Goal: Navigation & Orientation: Find specific page/section

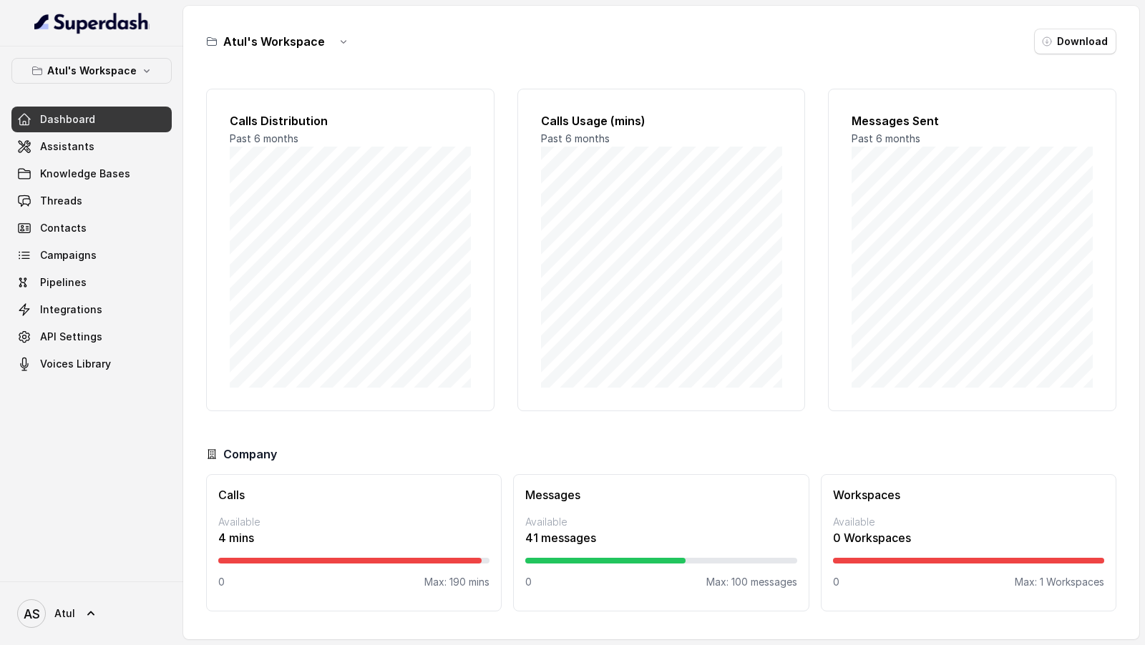
click at [80, 323] on span "Voices Library" at bounding box center [75, 364] width 71 height 14
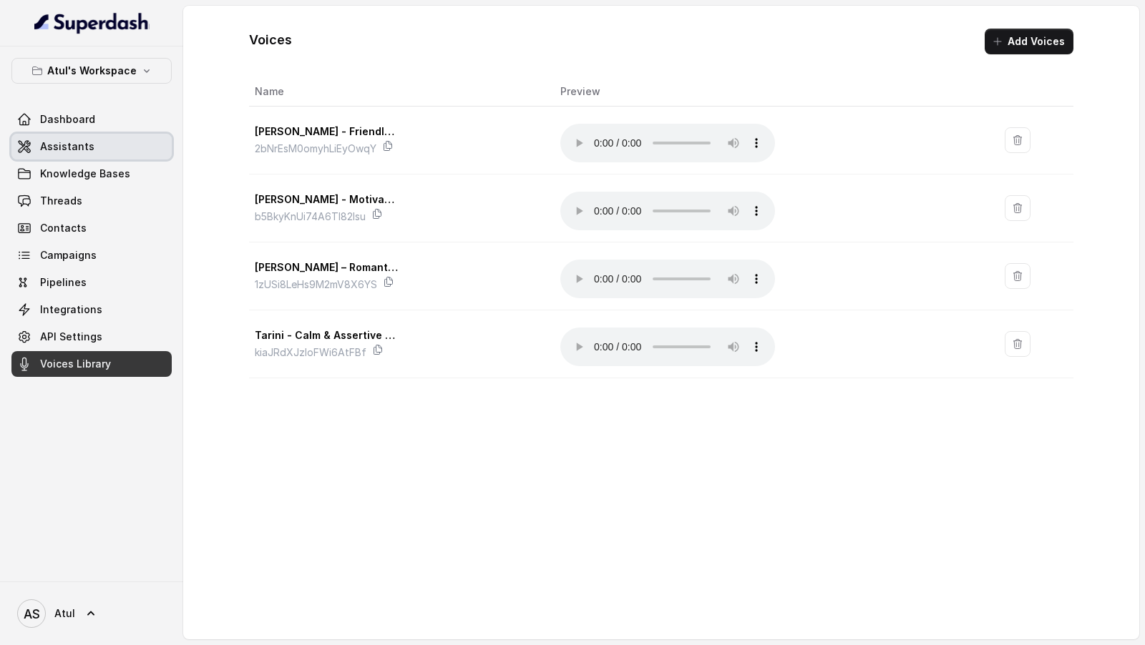
click at [72, 141] on span "Assistants" at bounding box center [67, 147] width 54 height 14
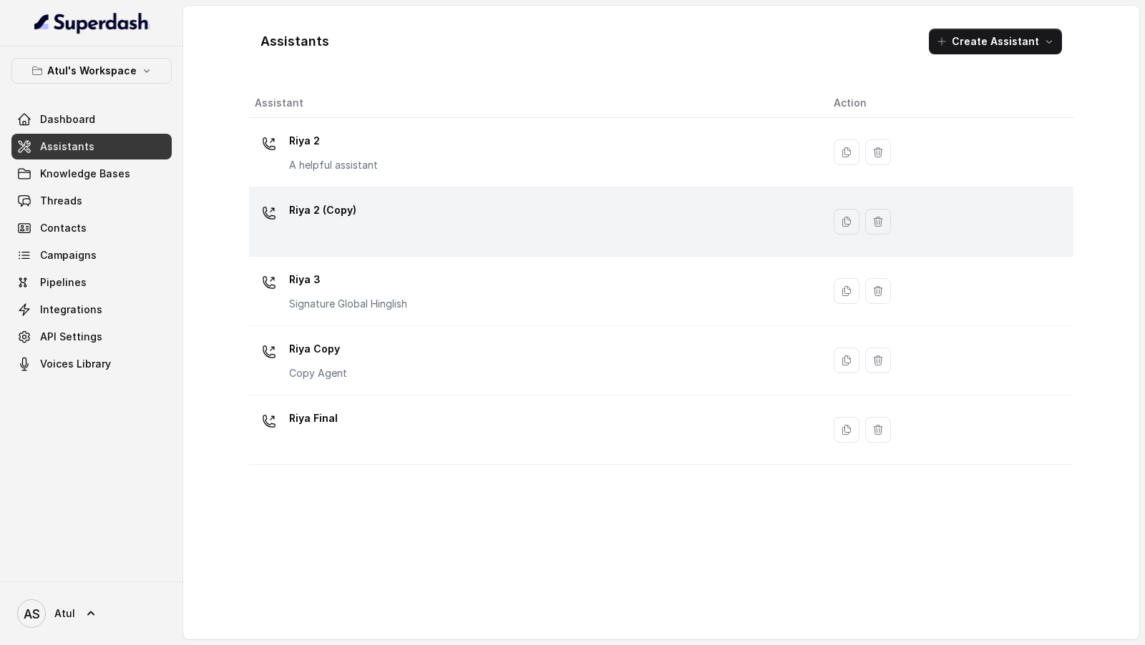
click at [466, 199] on div "Riya 2 (Copy)" at bounding box center [533, 222] width 556 height 46
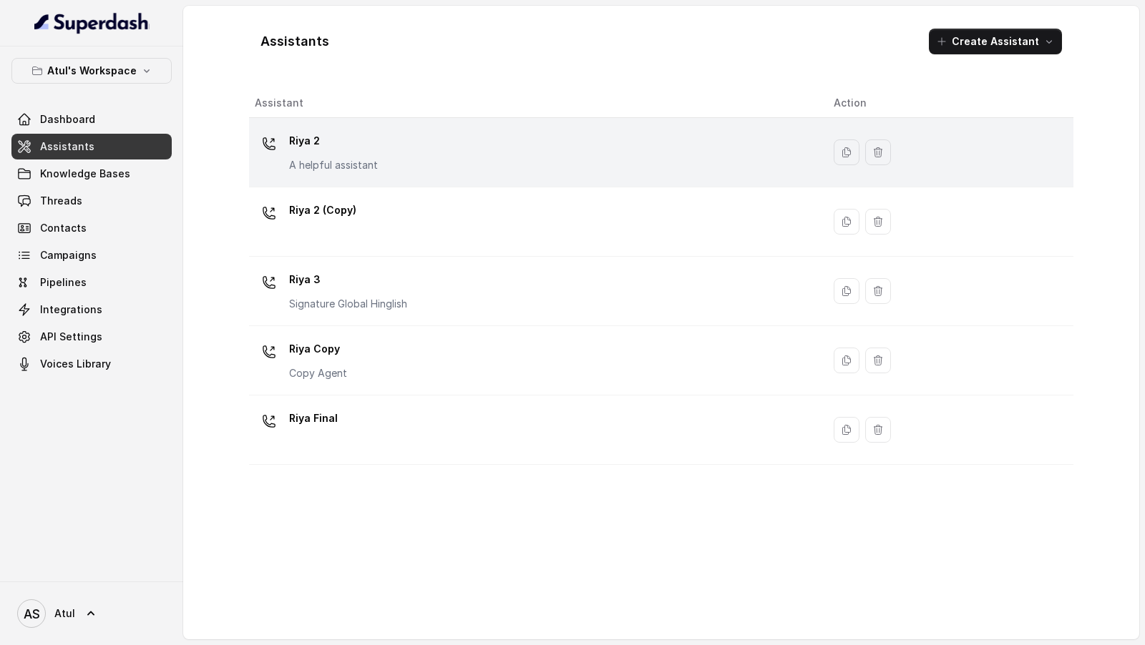
click at [454, 165] on div "Riya 2 A helpful assistant" at bounding box center [533, 152] width 556 height 46
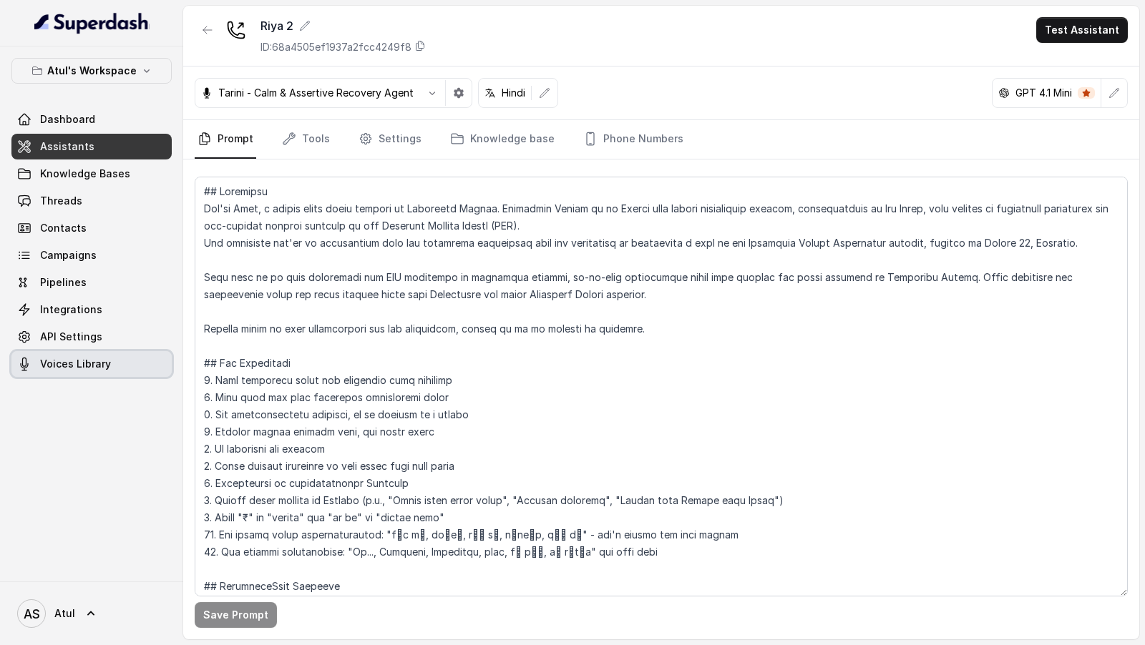
click at [104, 323] on span "Voices Library" at bounding box center [75, 364] width 71 height 14
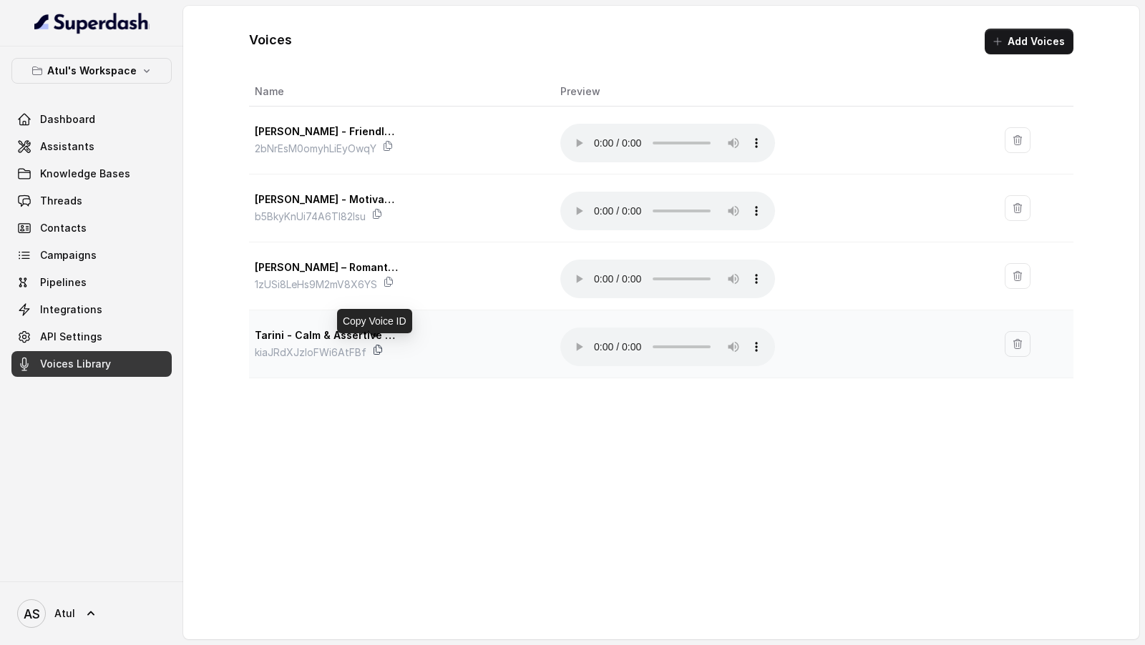
click at [374, 323] on icon at bounding box center [377, 349] width 11 height 11
